Goal: Find specific page/section: Find specific page/section

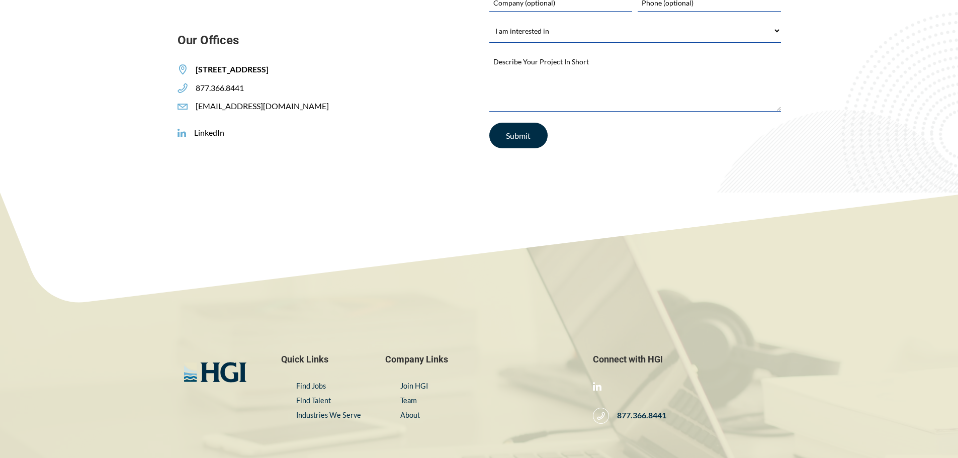
scroll to position [1721, 0]
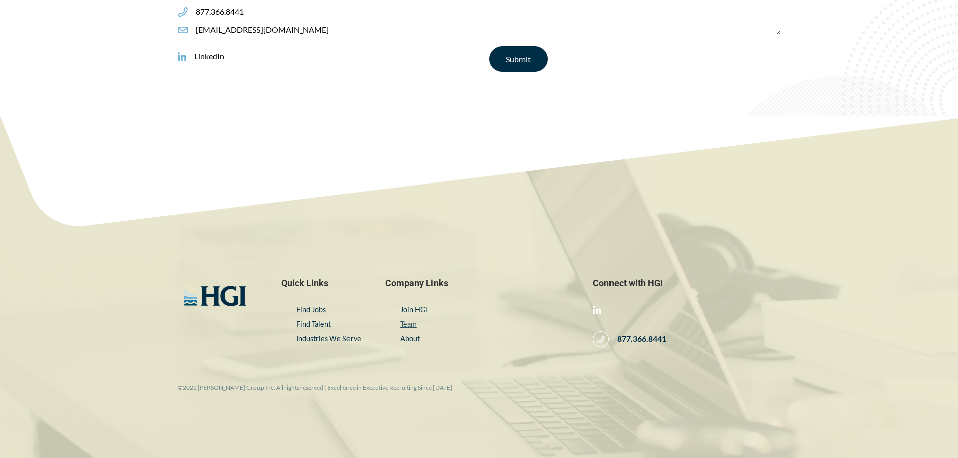
click at [410, 325] on link "Team" at bounding box center [408, 324] width 17 height 9
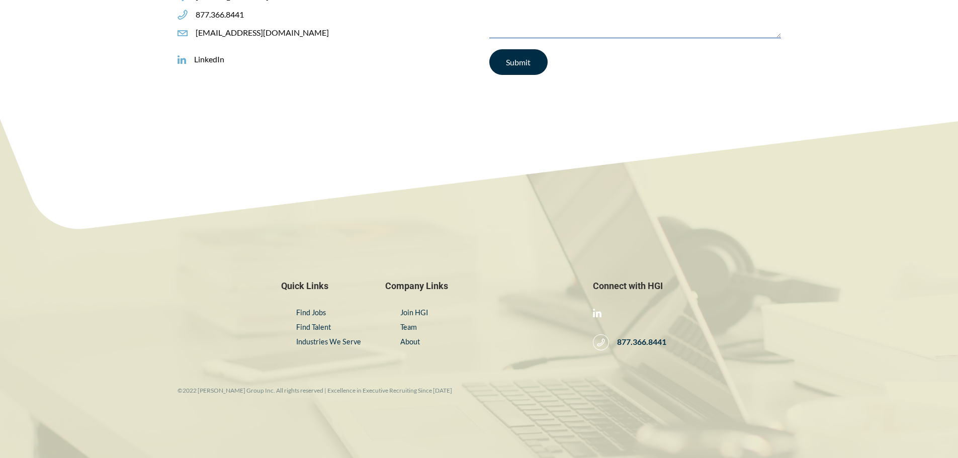
scroll to position [1721, 0]
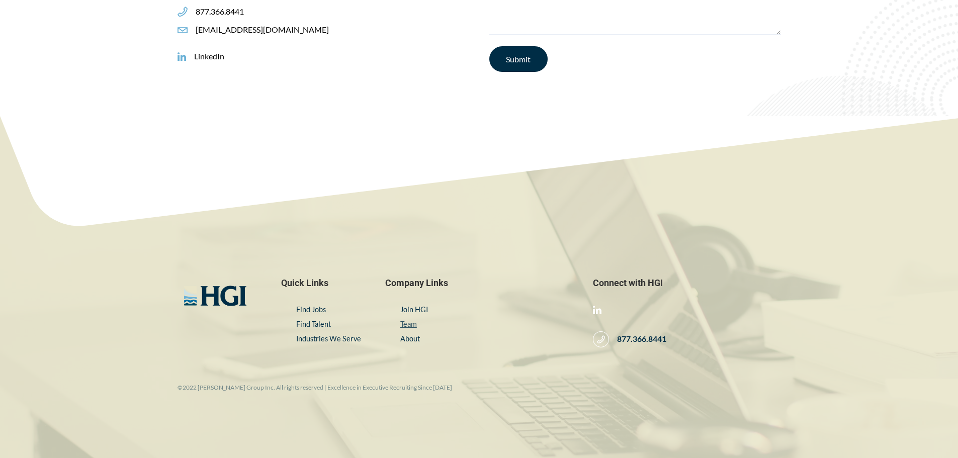
click at [406, 323] on link "Team" at bounding box center [408, 324] width 17 height 9
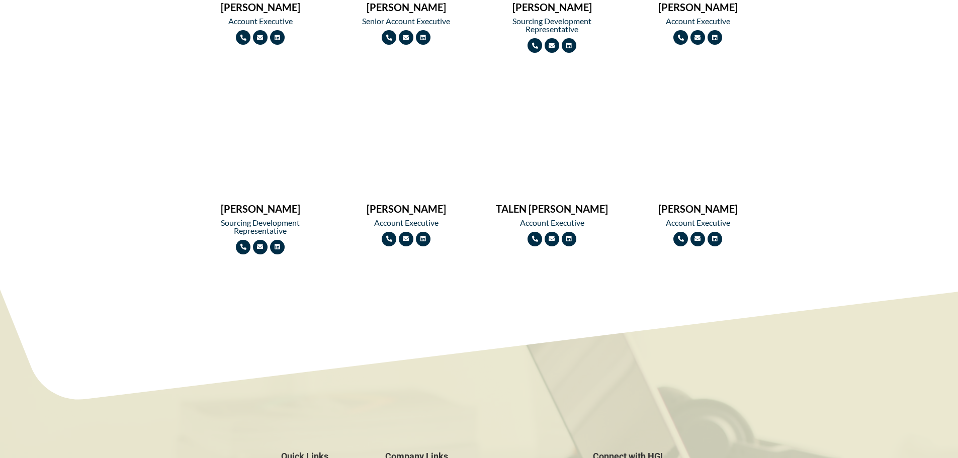
scroll to position [1106, 0]
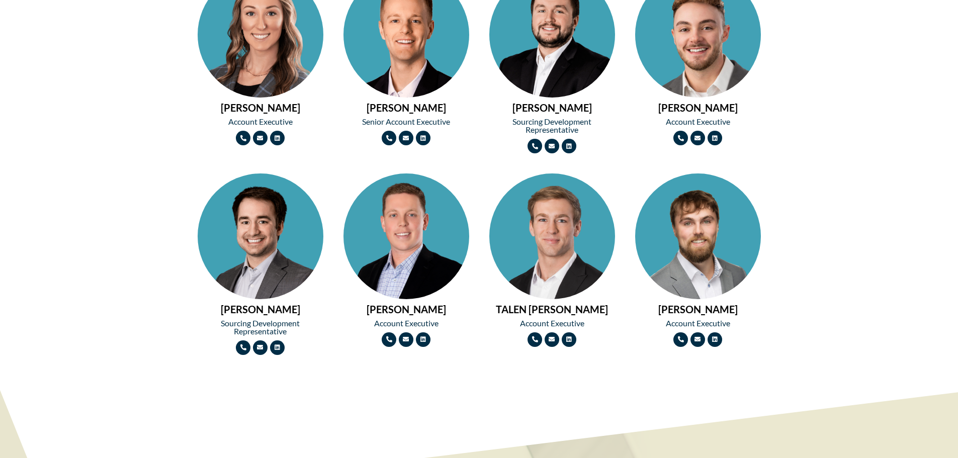
click at [404, 235] on img at bounding box center [406, 267] width 126 height 189
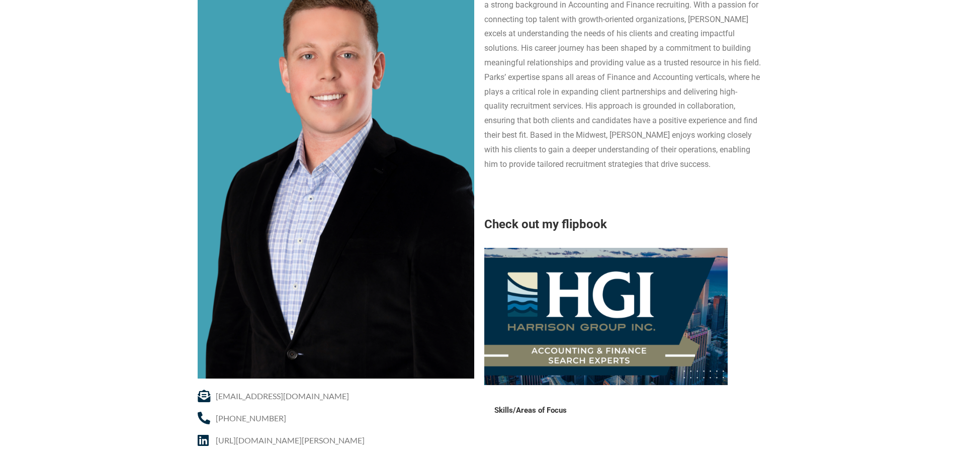
scroll to position [151, 0]
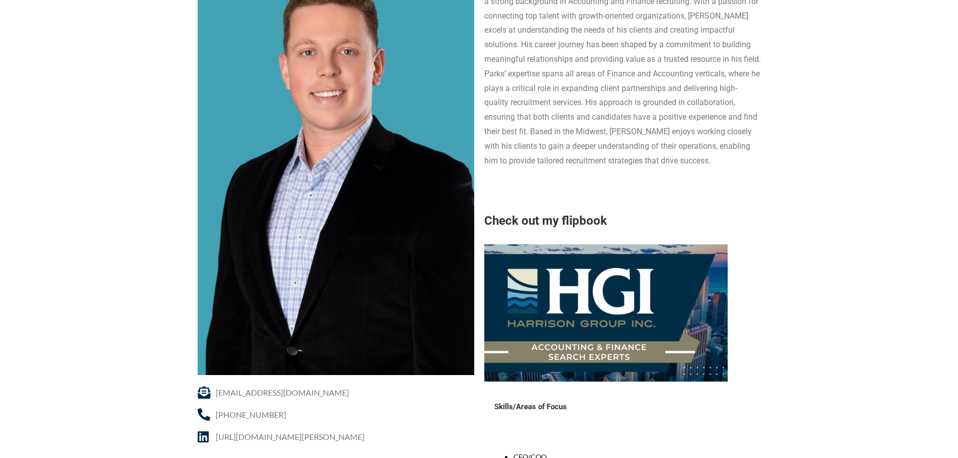
click at [570, 298] on img at bounding box center [605, 312] width 243 height 137
